Goal: Obtain resource: Obtain resource

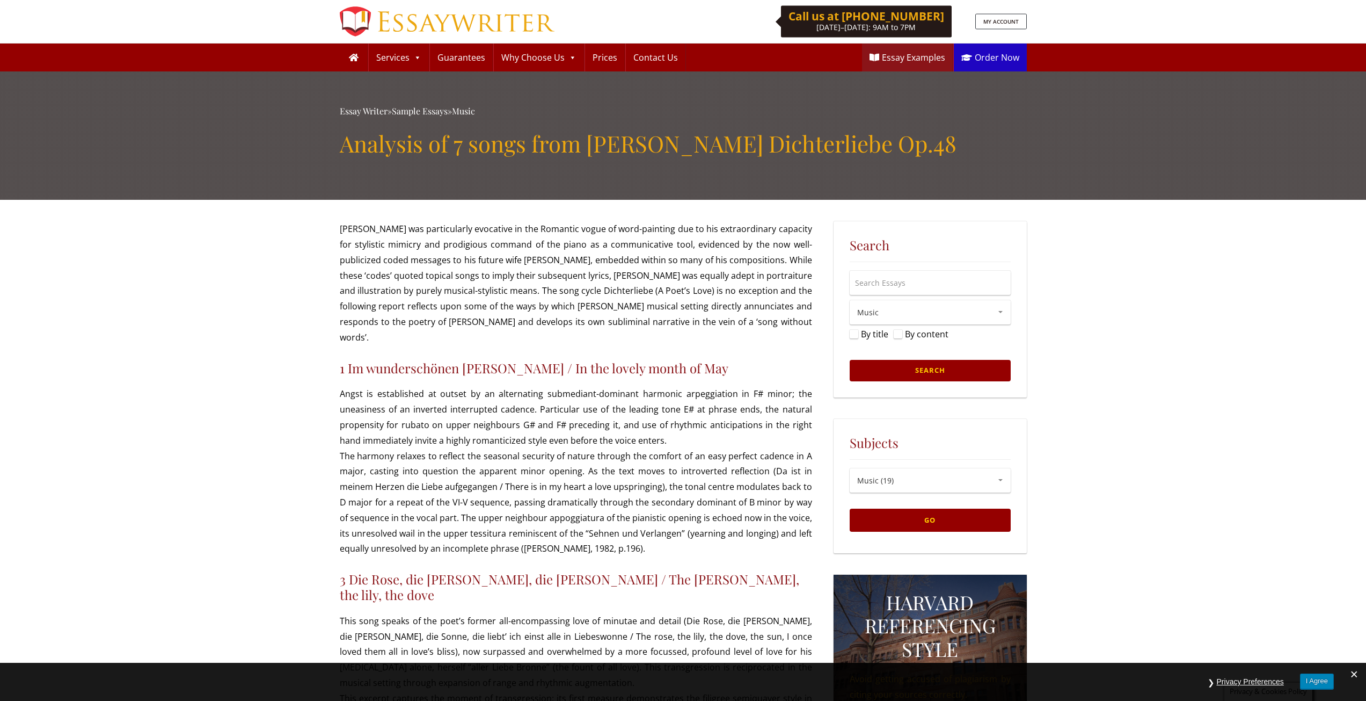
drag, startPoint x: 341, startPoint y: 227, endPoint x: 327, endPoint y: 245, distance: 22.6
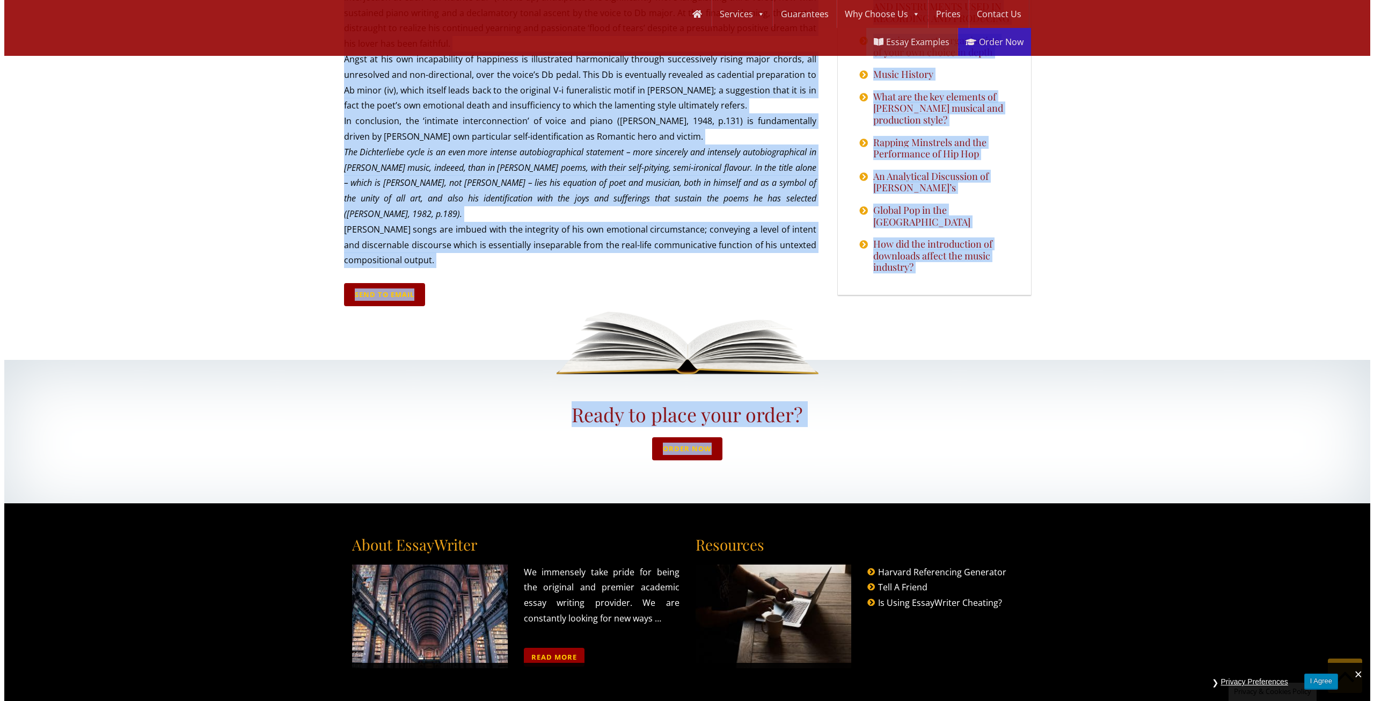
scroll to position [1592, 0]
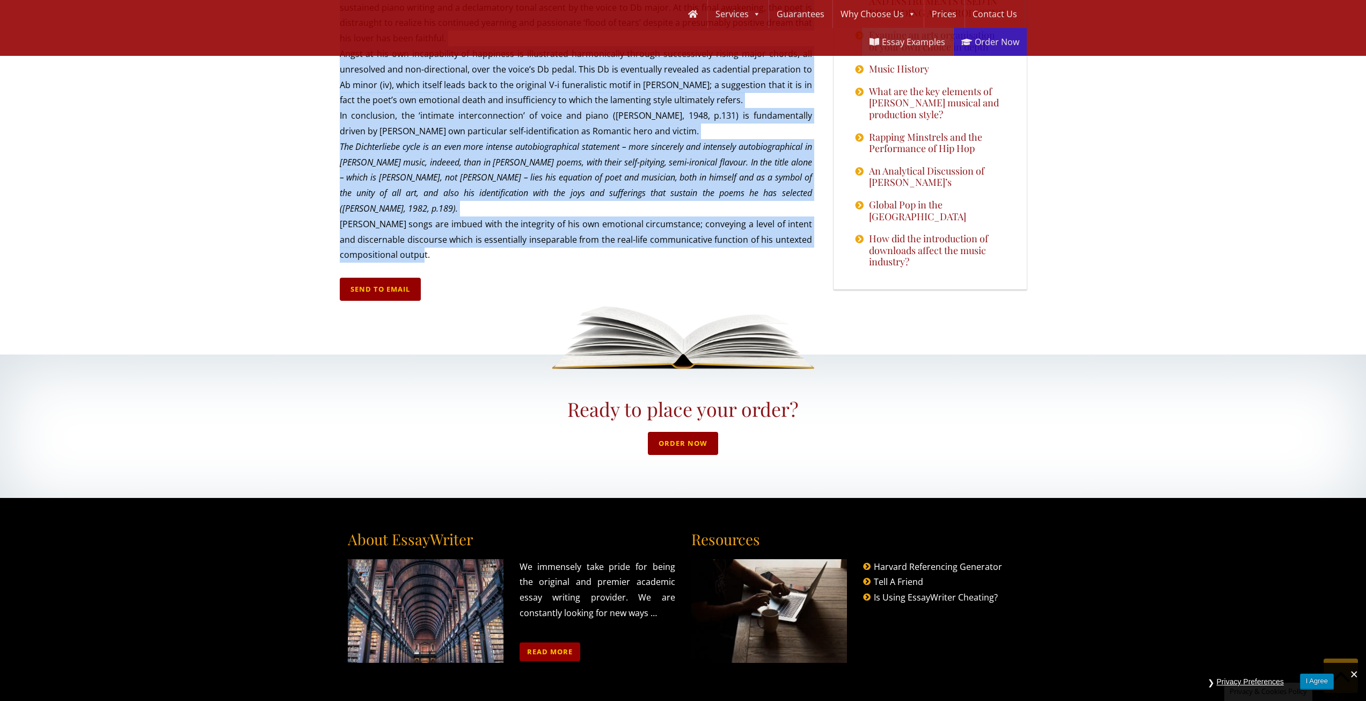
drag, startPoint x: 339, startPoint y: 227, endPoint x: 789, endPoint y: 198, distance: 450.3
copy div "Loremi Dolorsit ame consectetura elitseddo ei tem Incididu utlab et dolo-magnaa…"
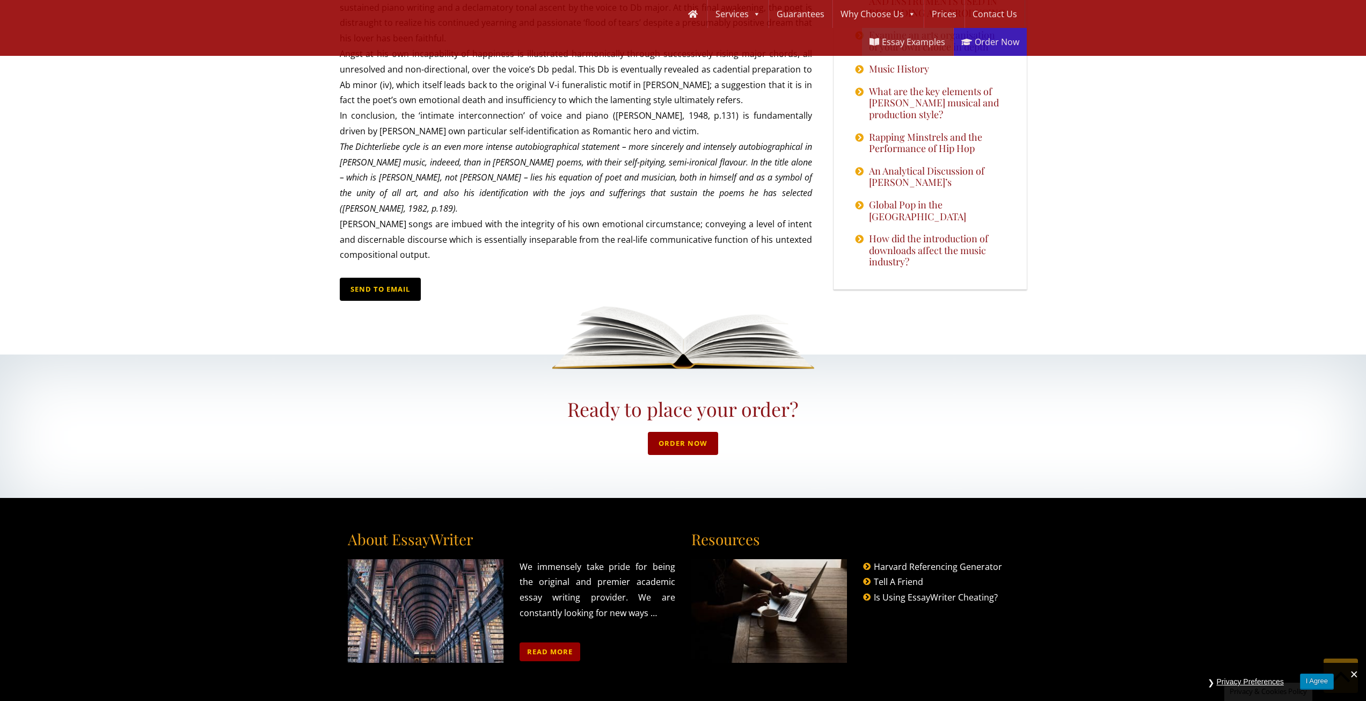
click at [387, 278] on link "Send to Email" at bounding box center [380, 289] width 81 height 23
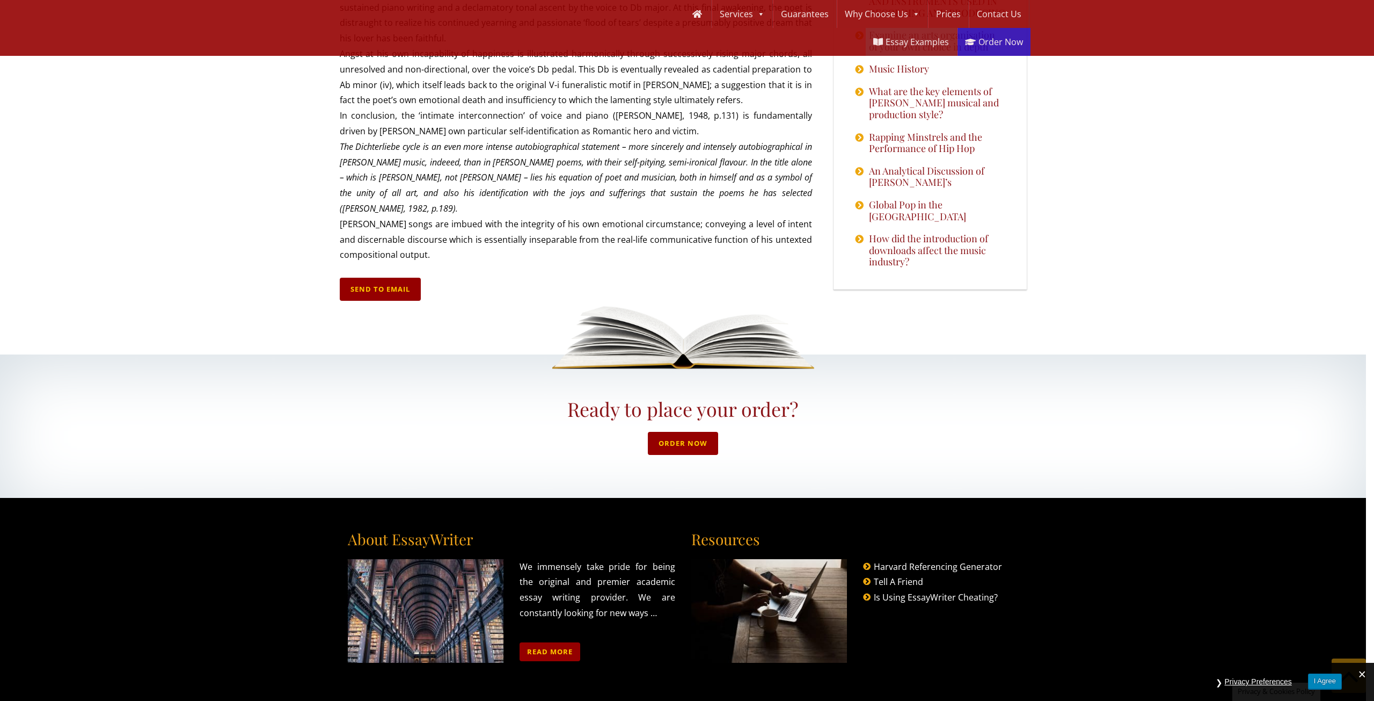
click at [389, 222] on div "Send to Email Your name must be between 5 and 60 characters long. Please provid…" at bounding box center [687, 350] width 1374 height 701
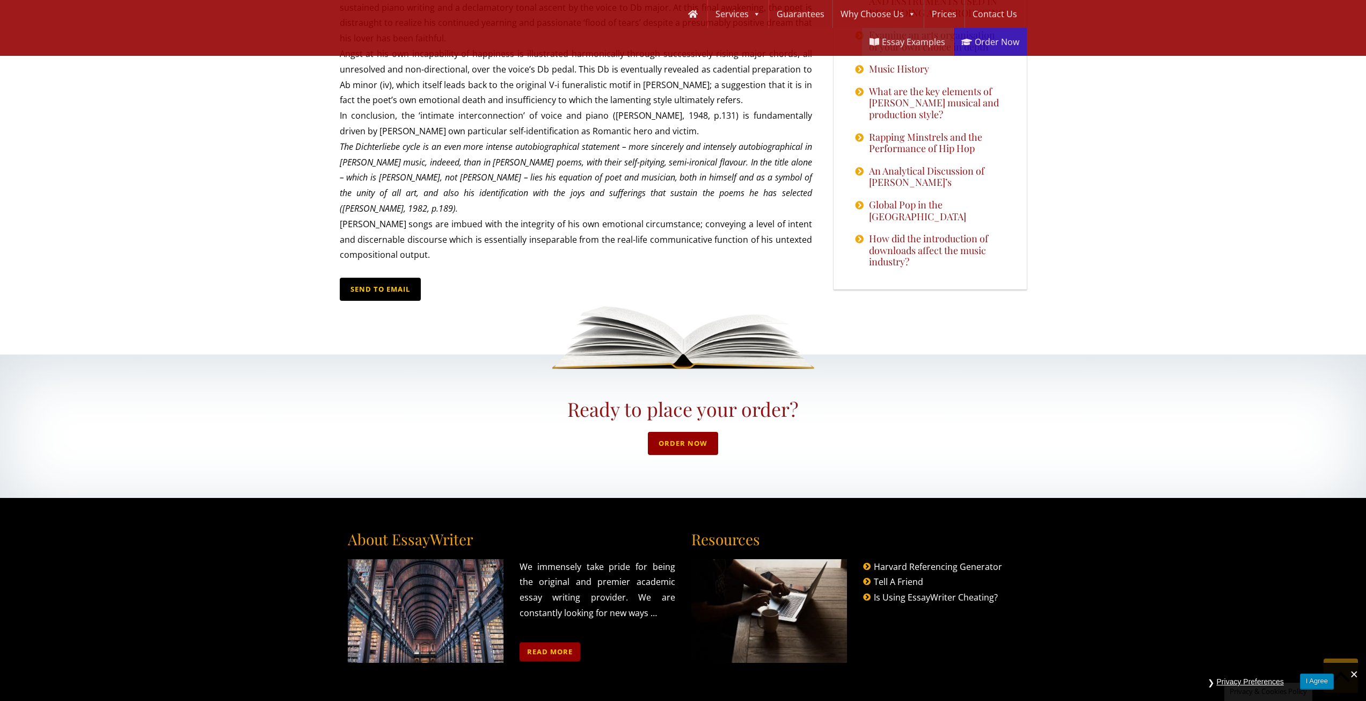
click at [375, 278] on link "Send to Email" at bounding box center [380, 289] width 81 height 23
